Goal: Task Accomplishment & Management: Complete application form

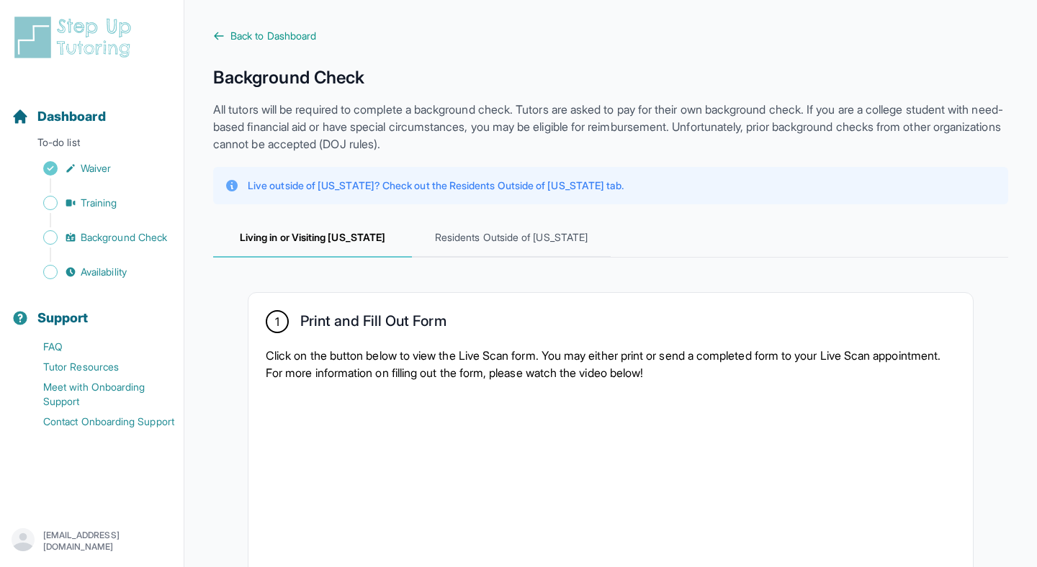
scroll to position [916, 0]
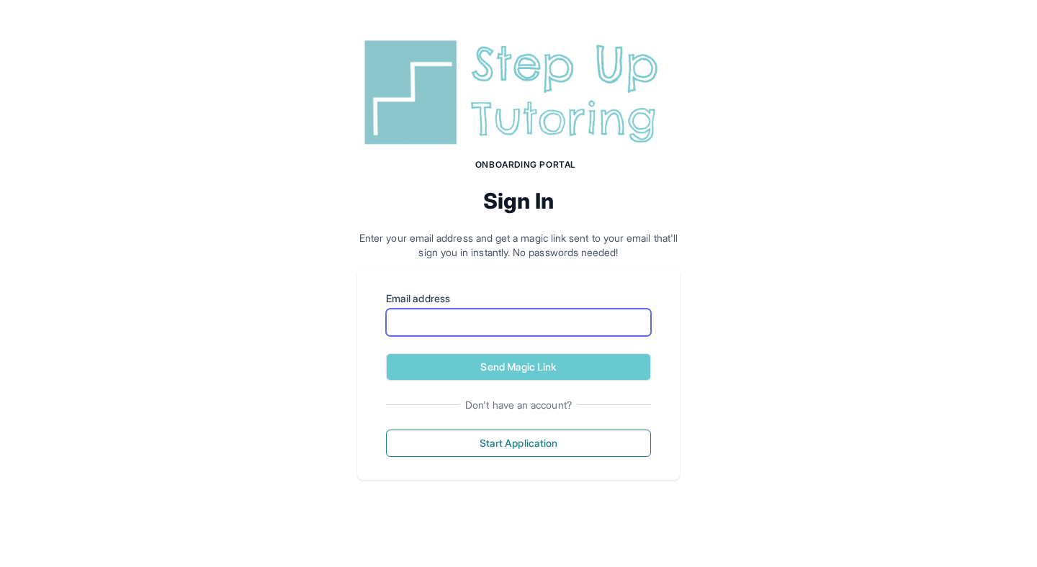
click at [521, 318] on input "Email address" at bounding box center [518, 322] width 265 height 27
type input "**********"
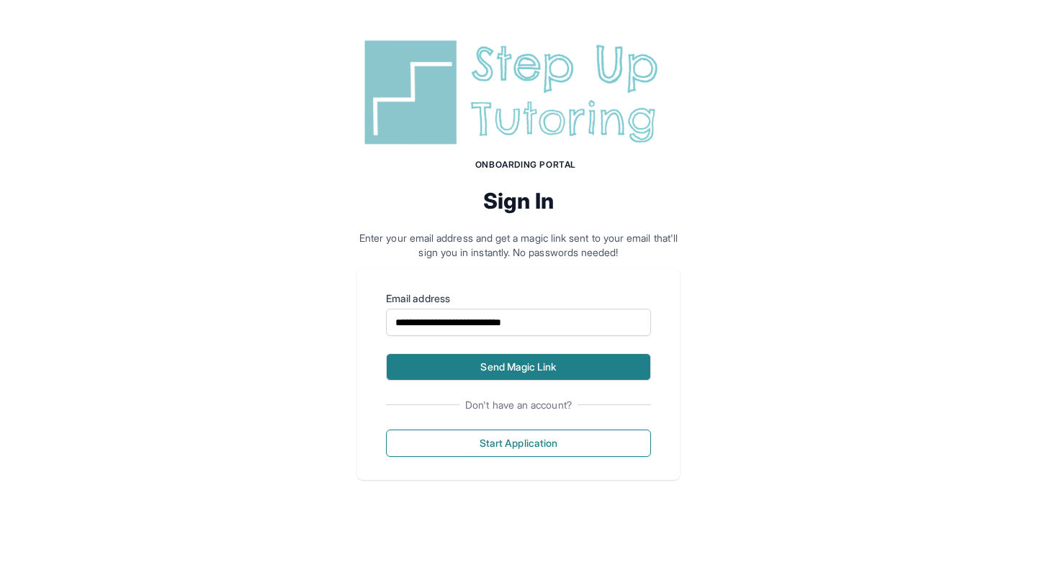
click at [574, 371] on button "Send Magic Link" at bounding box center [518, 367] width 265 height 27
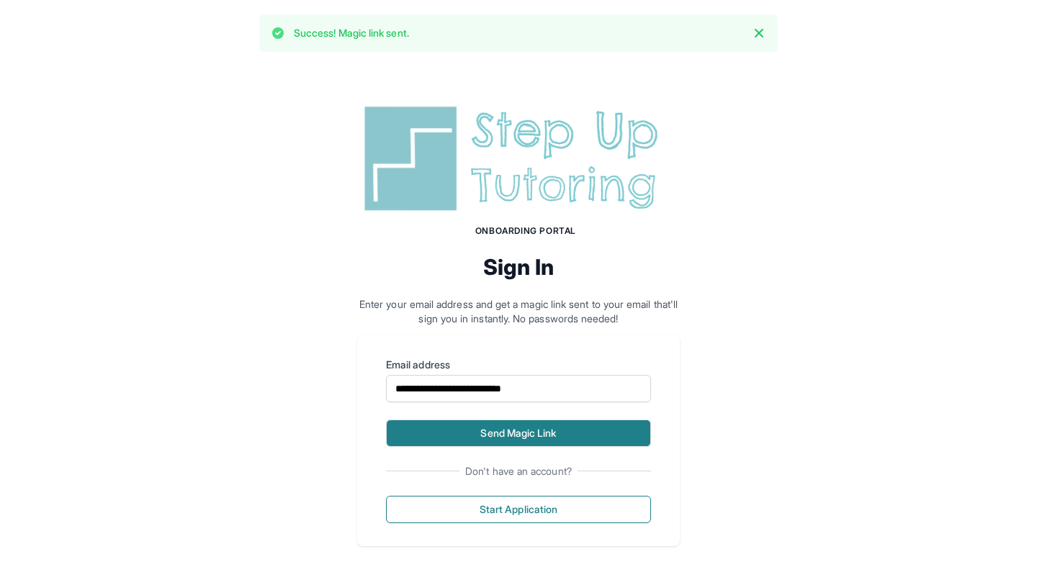
click at [523, 438] on button "Send Magic Link" at bounding box center [518, 433] width 265 height 27
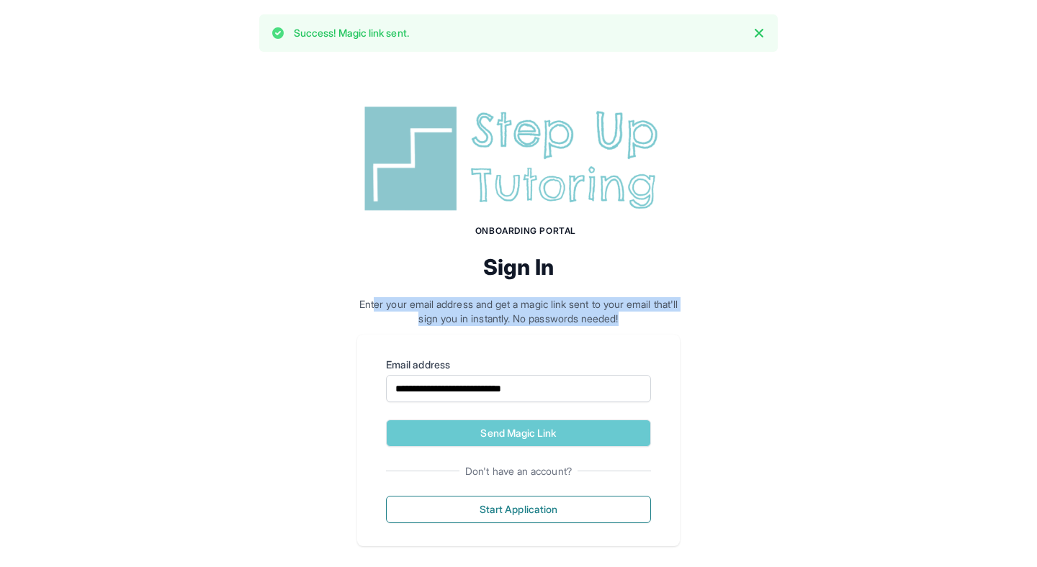
drag, startPoint x: 379, startPoint y: 302, endPoint x: 668, endPoint y: 319, distance: 289.9
click at [668, 319] on p "Enter your email address and get a magic link sent to your email that'll sign y…" at bounding box center [518, 311] width 323 height 29
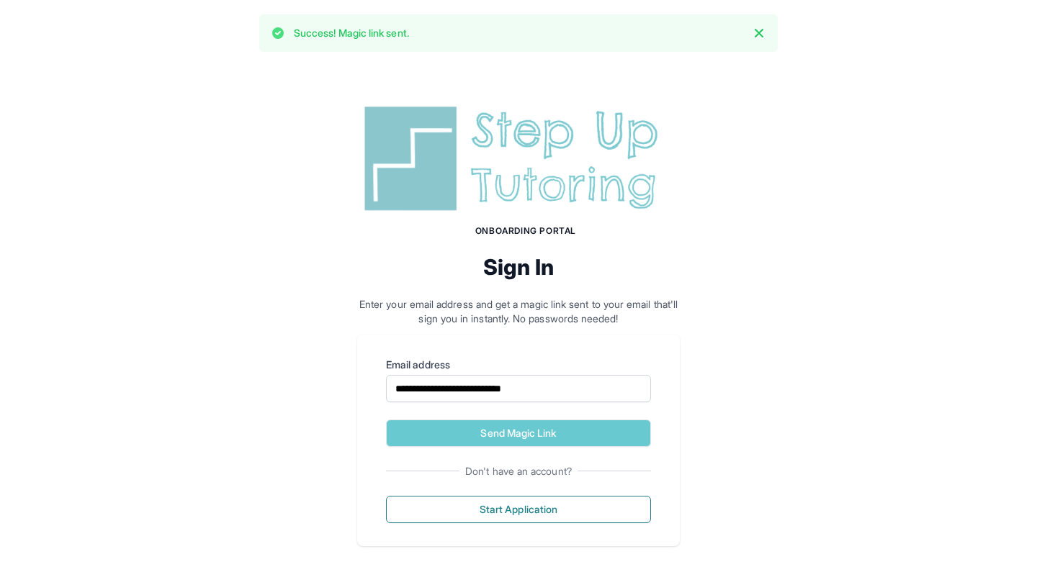
click at [502, 342] on div "**********" at bounding box center [518, 441] width 323 height 212
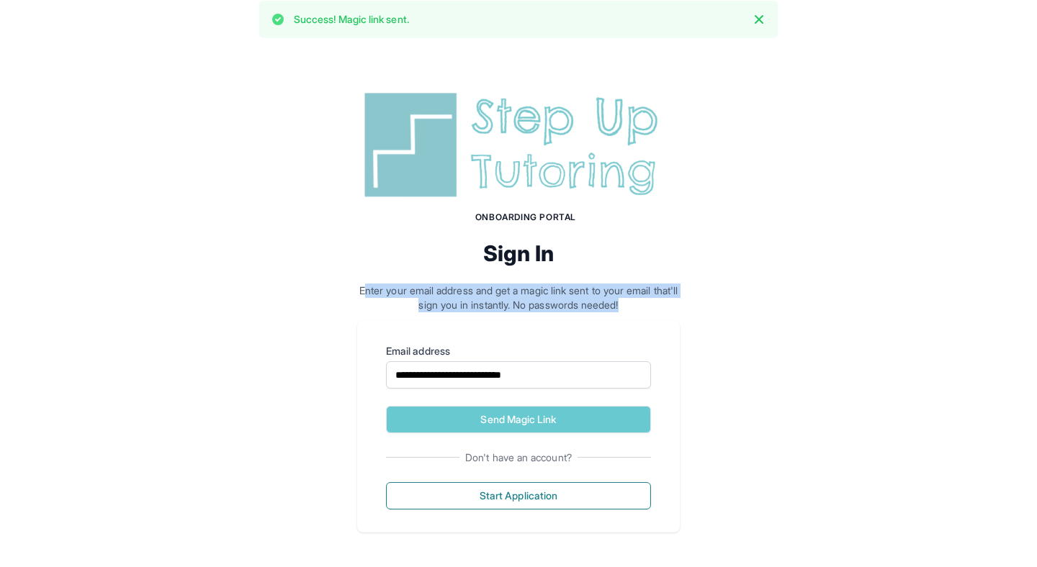
drag, startPoint x: 369, startPoint y: 289, endPoint x: 638, endPoint y: 308, distance: 269.3
click at [638, 308] on p "Enter your email address and get a magic link sent to your email that'll sign y…" at bounding box center [518, 298] width 323 height 29
drag, startPoint x: 638, startPoint y: 308, endPoint x: 338, endPoint y: 271, distance: 302.6
click at [338, 271] on div "**********" at bounding box center [518, 310] width 1037 height 515
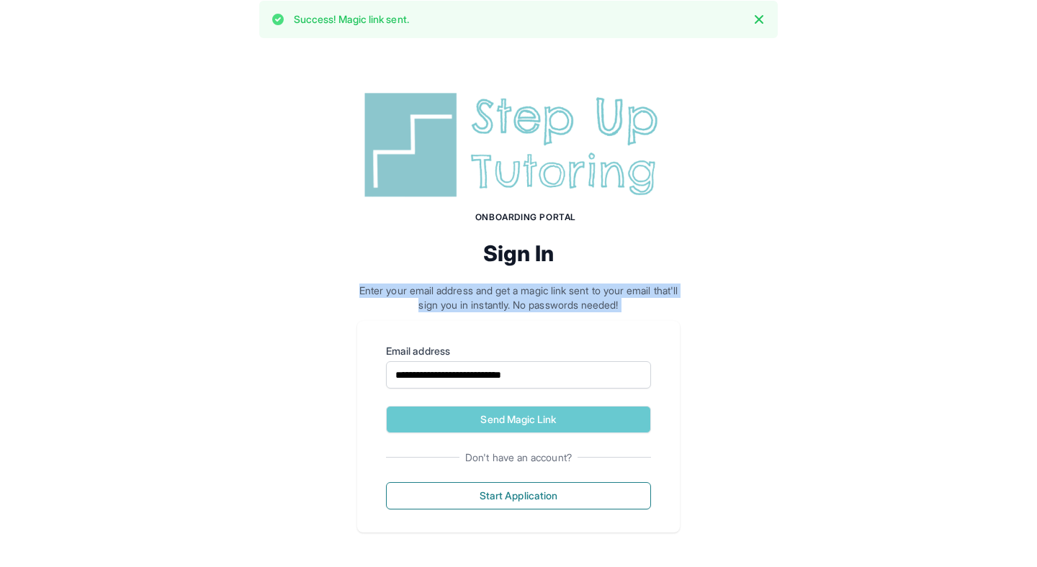
click at [338, 271] on div "**********" at bounding box center [518, 310] width 1037 height 515
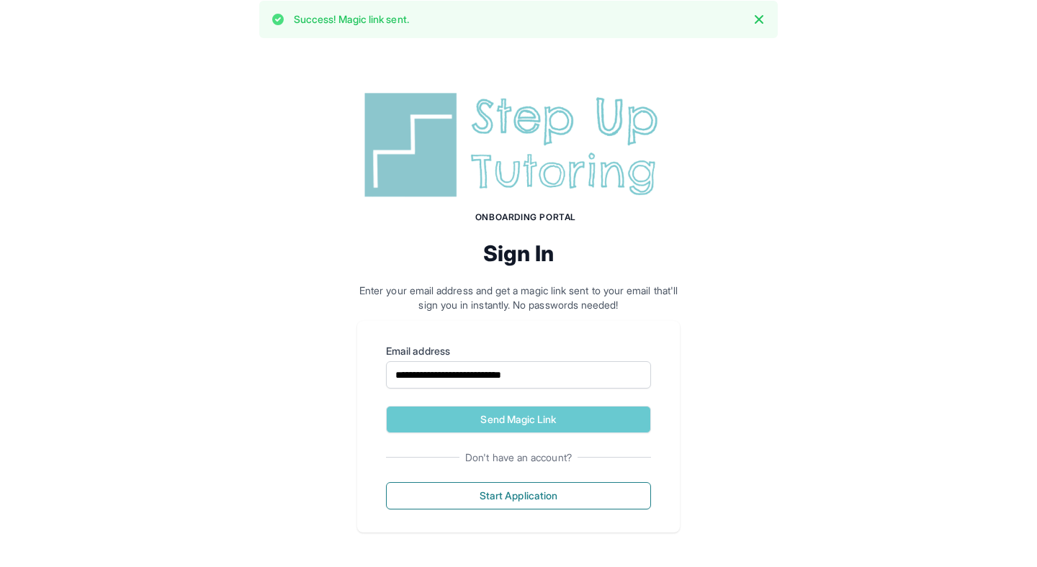
scroll to position [0, 0]
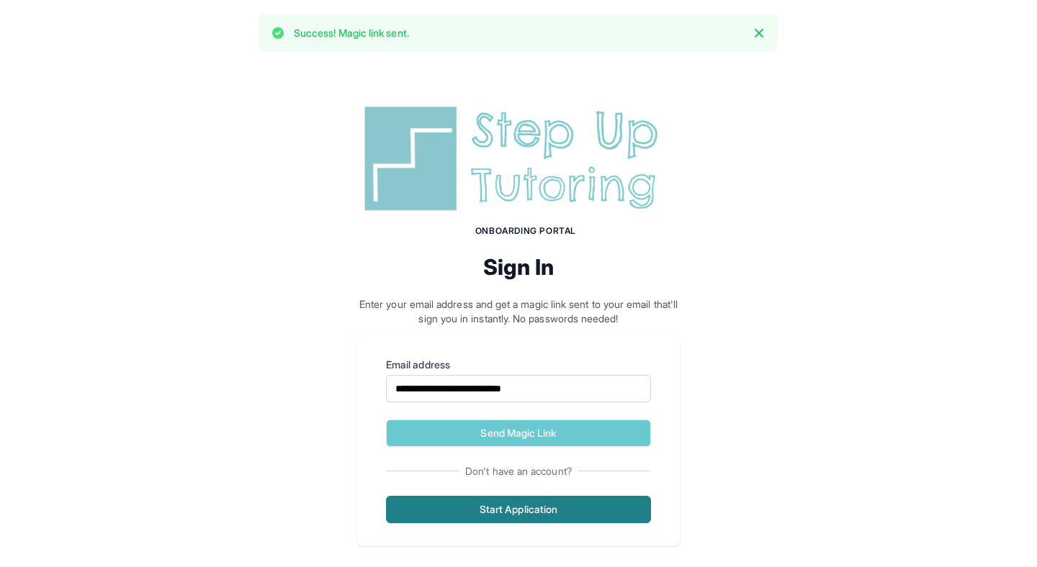
click at [549, 507] on button "Start Application" at bounding box center [518, 509] width 265 height 27
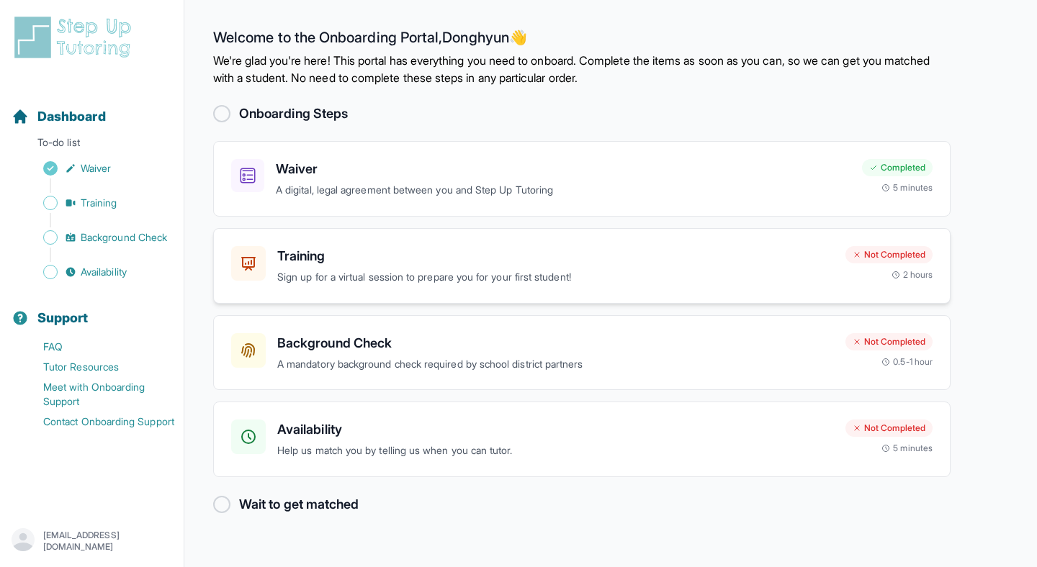
click at [359, 248] on h3 "Training" at bounding box center [555, 256] width 557 height 20
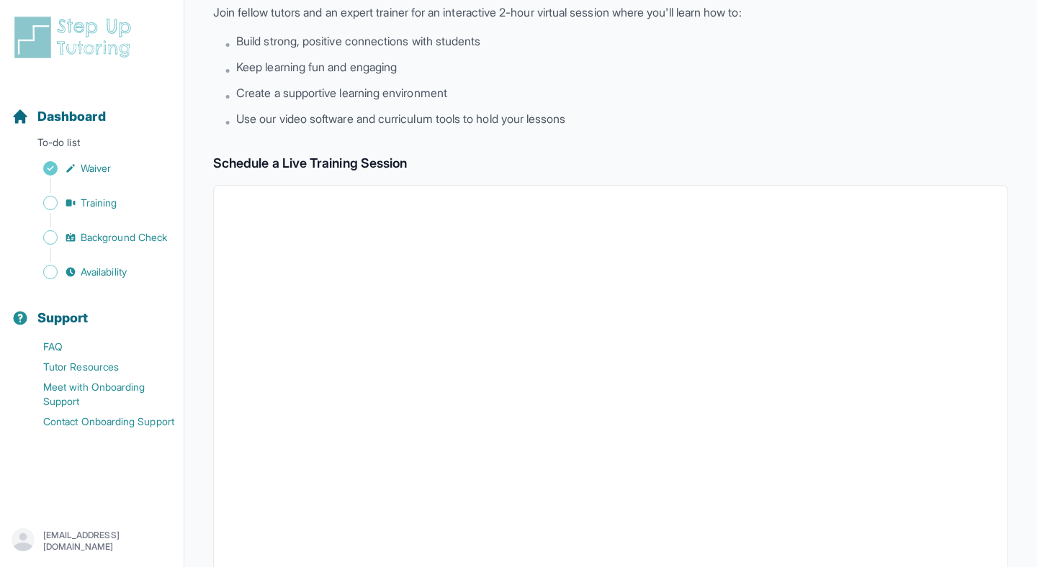
scroll to position [36, 0]
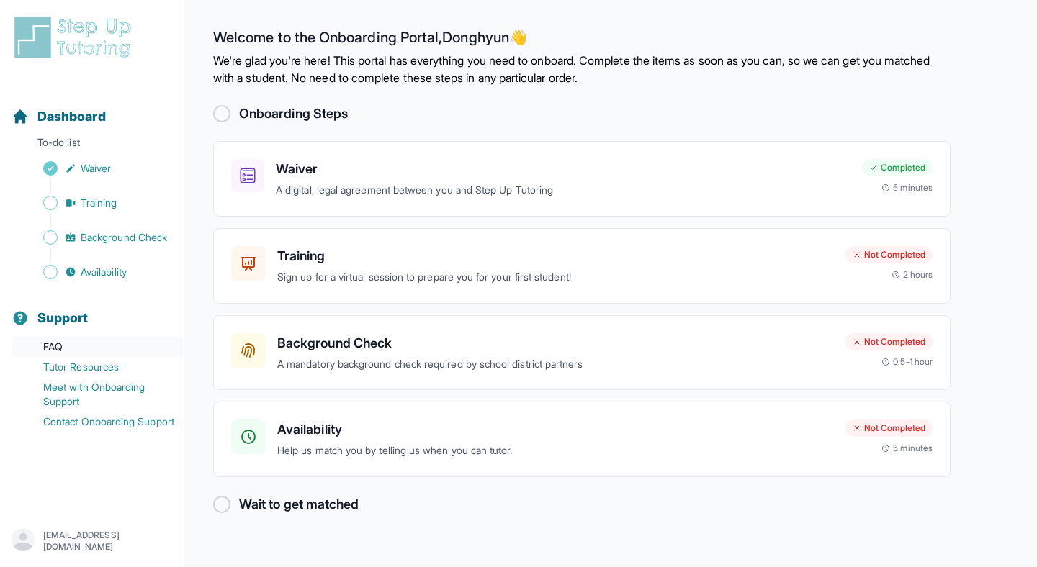
click at [96, 354] on link "FAQ" at bounding box center [98, 347] width 172 height 20
click at [101, 35] on img at bounding box center [76, 37] width 128 height 46
click at [81, 28] on img at bounding box center [76, 37] width 128 height 46
click at [503, 252] on h3 "Training" at bounding box center [555, 256] width 557 height 20
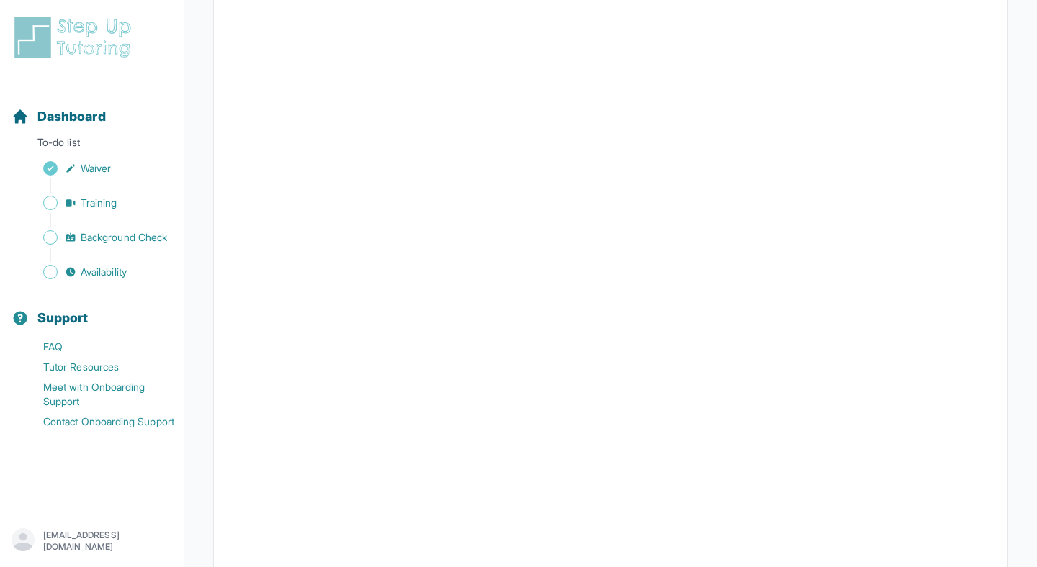
scroll to position [353, 0]
click at [106, 432] on link "Contact Onboarding Support" at bounding box center [98, 422] width 172 height 20
click at [94, 33] on img at bounding box center [76, 37] width 128 height 46
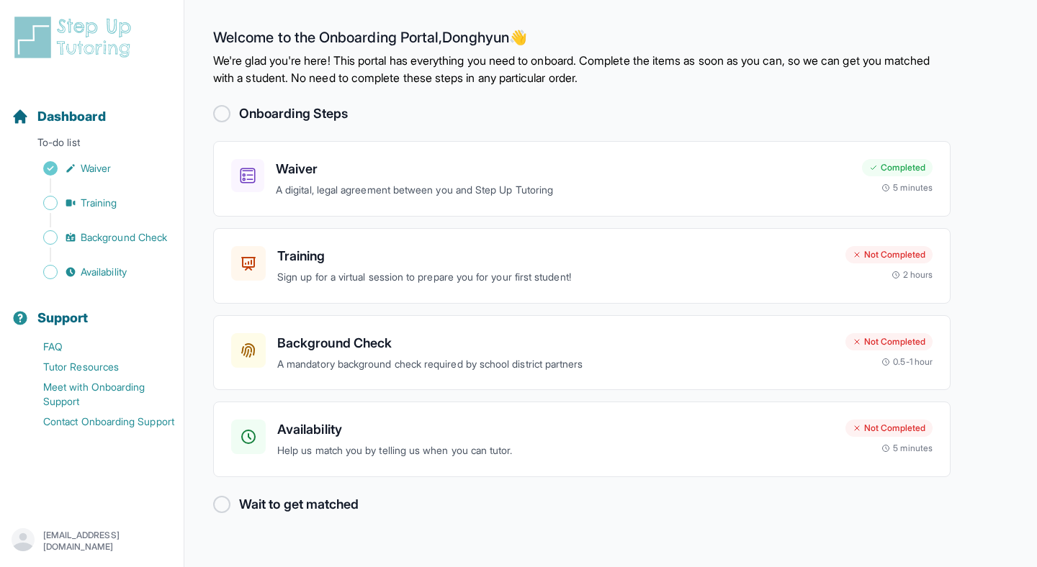
click at [94, 33] on img at bounding box center [76, 37] width 128 height 46
click at [94, 533] on p "donghyunkim20010411@gmail.com" at bounding box center [107, 541] width 129 height 23
click at [91, 506] on link "Sign Out" at bounding box center [92, 507] width 156 height 26
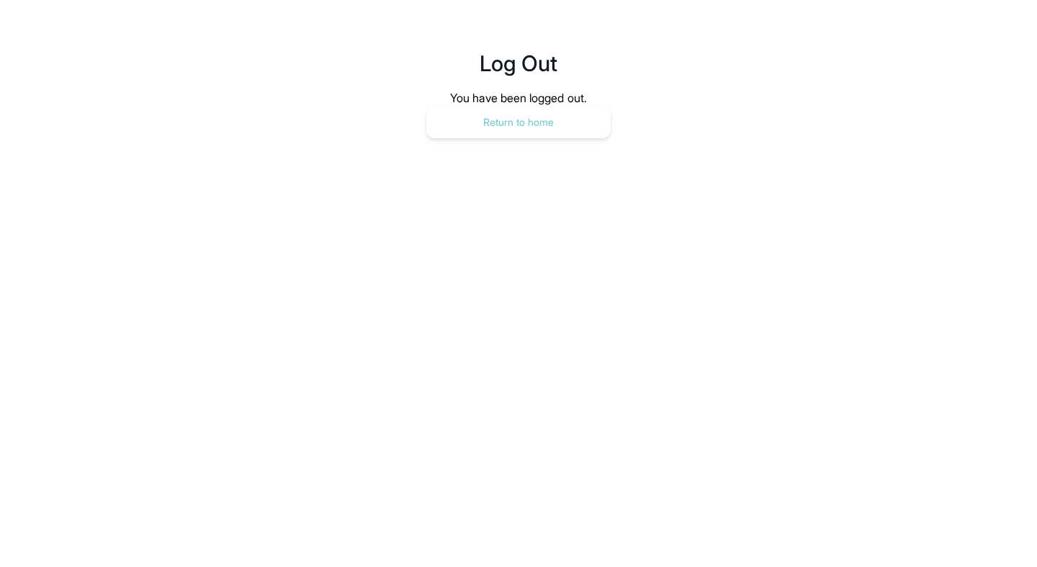
click at [527, 115] on button "Return to home" at bounding box center [518, 123] width 184 height 32
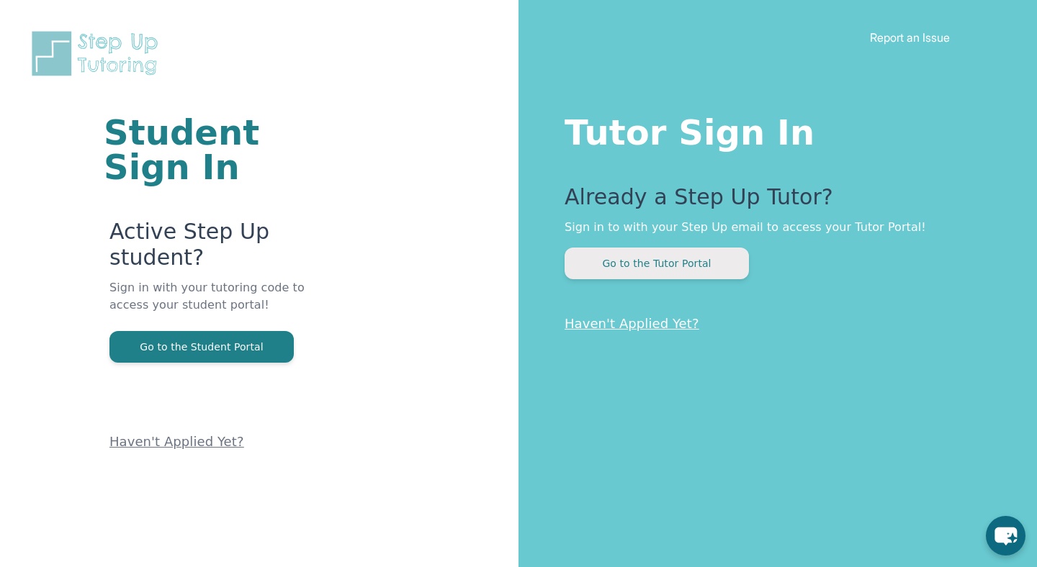
click at [721, 262] on button "Go to the Tutor Portal" at bounding box center [657, 264] width 184 height 32
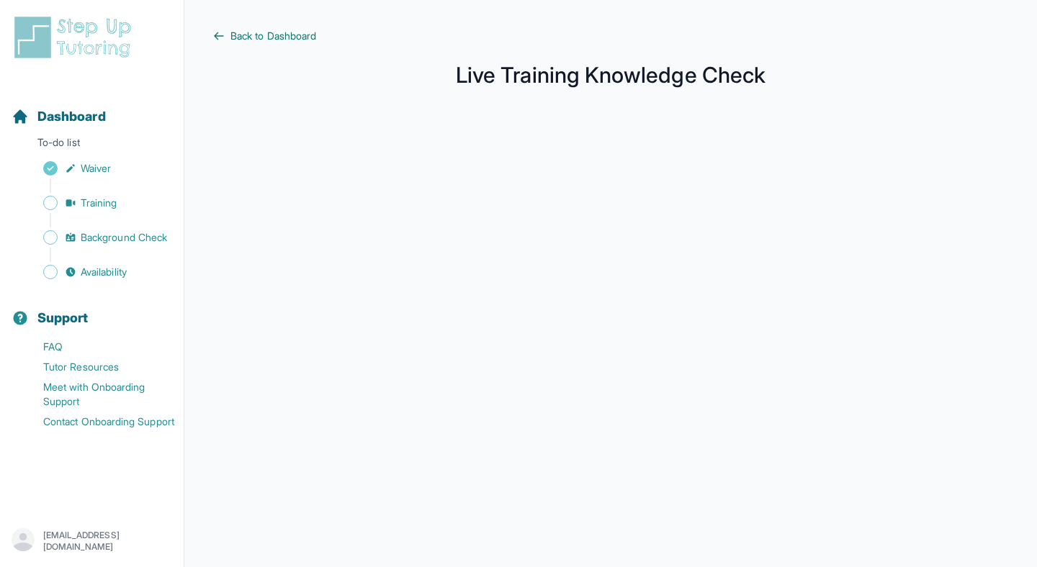
click at [243, 30] on span "Back to Dashboard" at bounding box center [273, 36] width 86 height 14
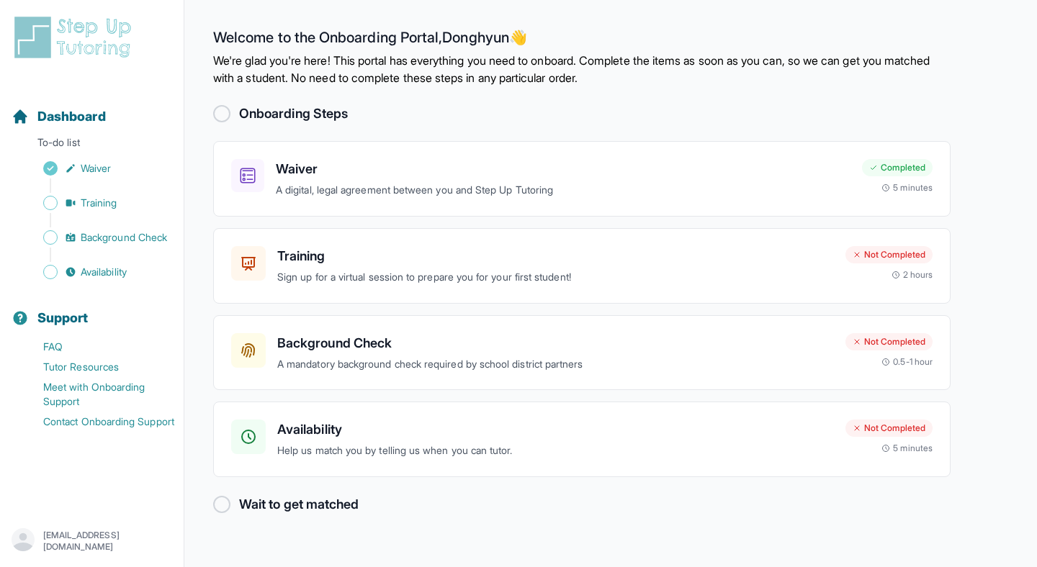
click at [89, 60] on img at bounding box center [76, 37] width 128 height 46
click at [103, 47] on img at bounding box center [76, 37] width 128 height 46
